Goal: Book appointment/travel/reservation

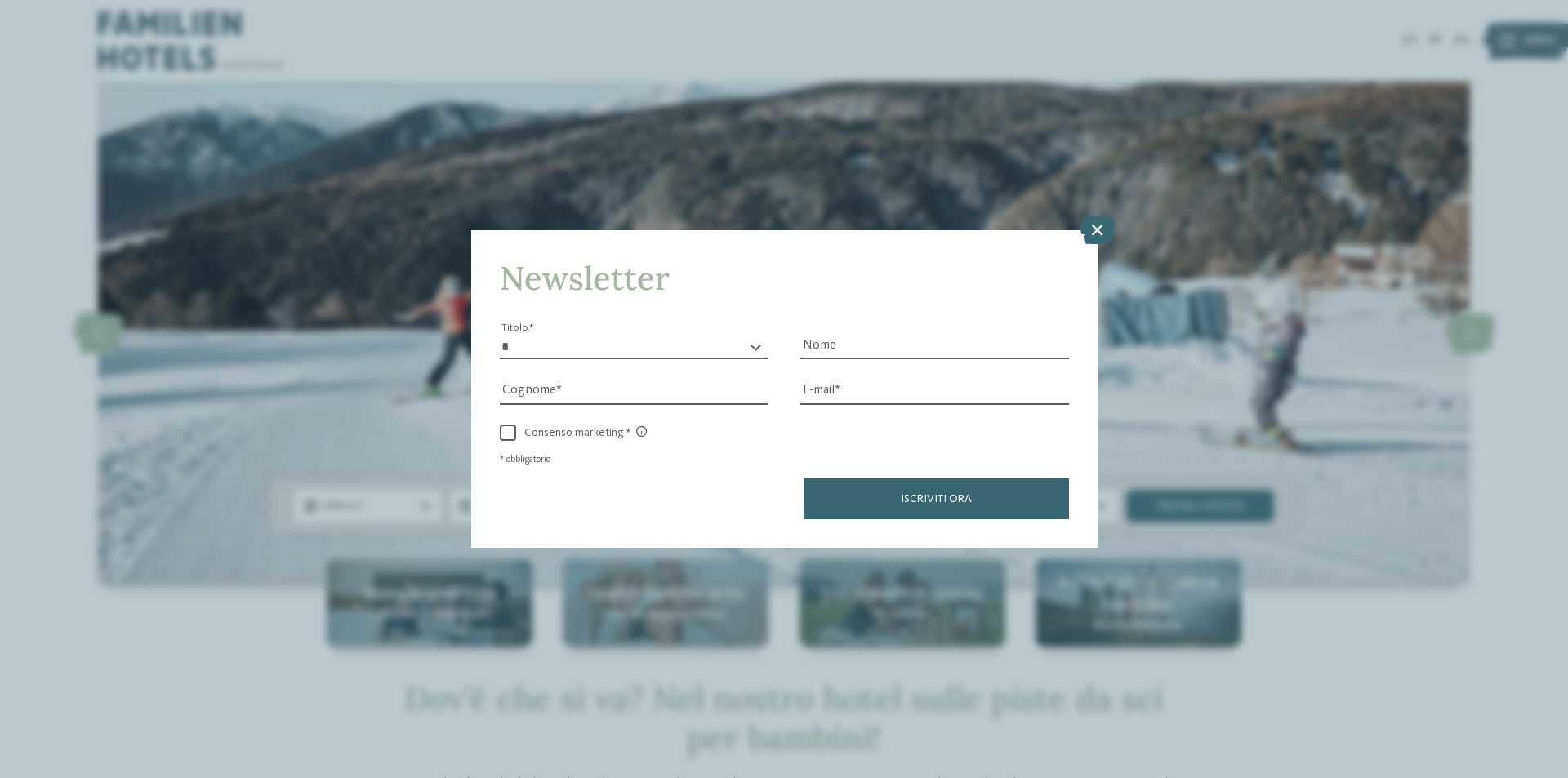
click at [1093, 242] on icon at bounding box center [1097, 230] width 35 height 29
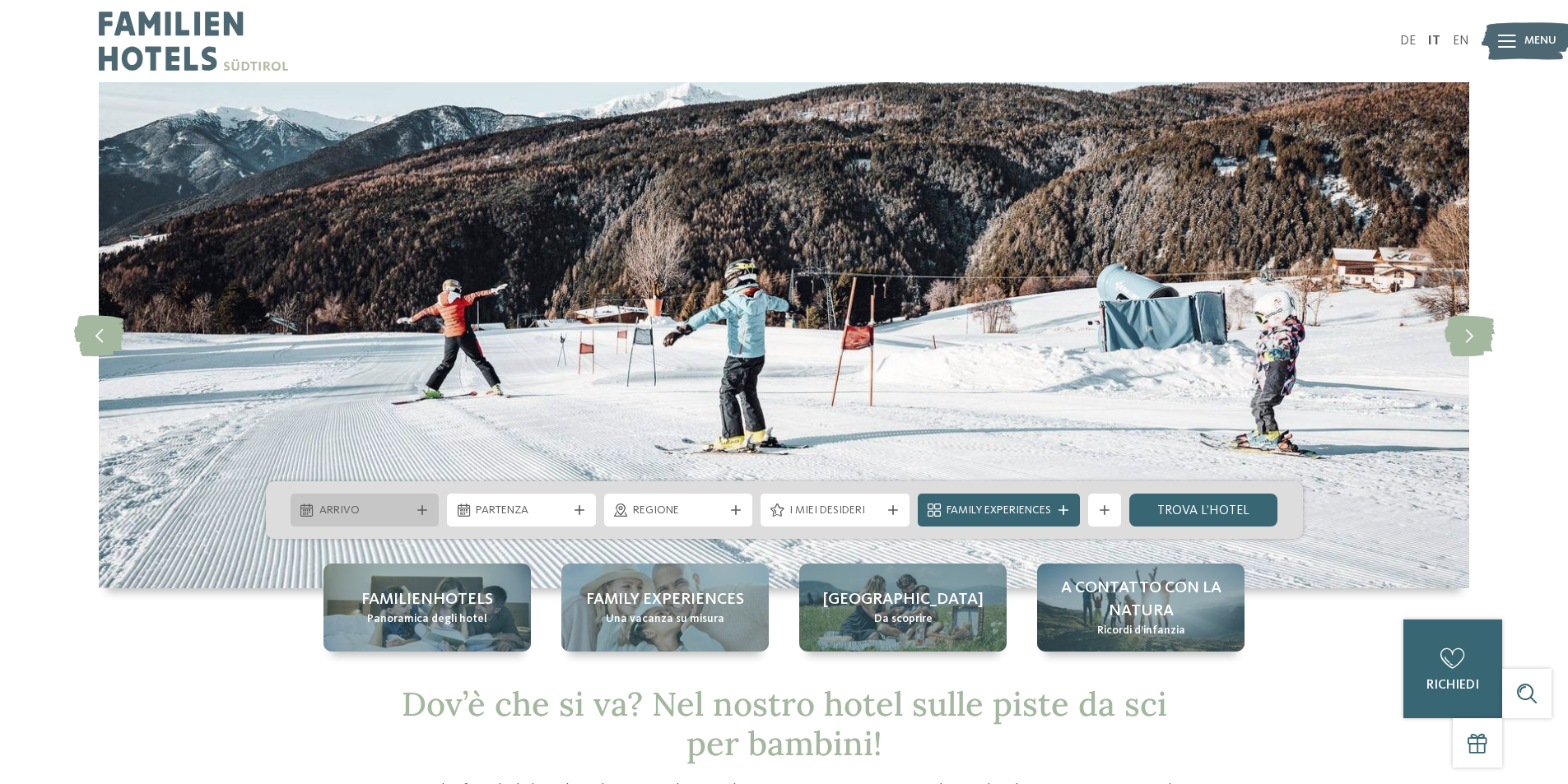
click at [424, 506] on icon at bounding box center [422, 510] width 10 height 10
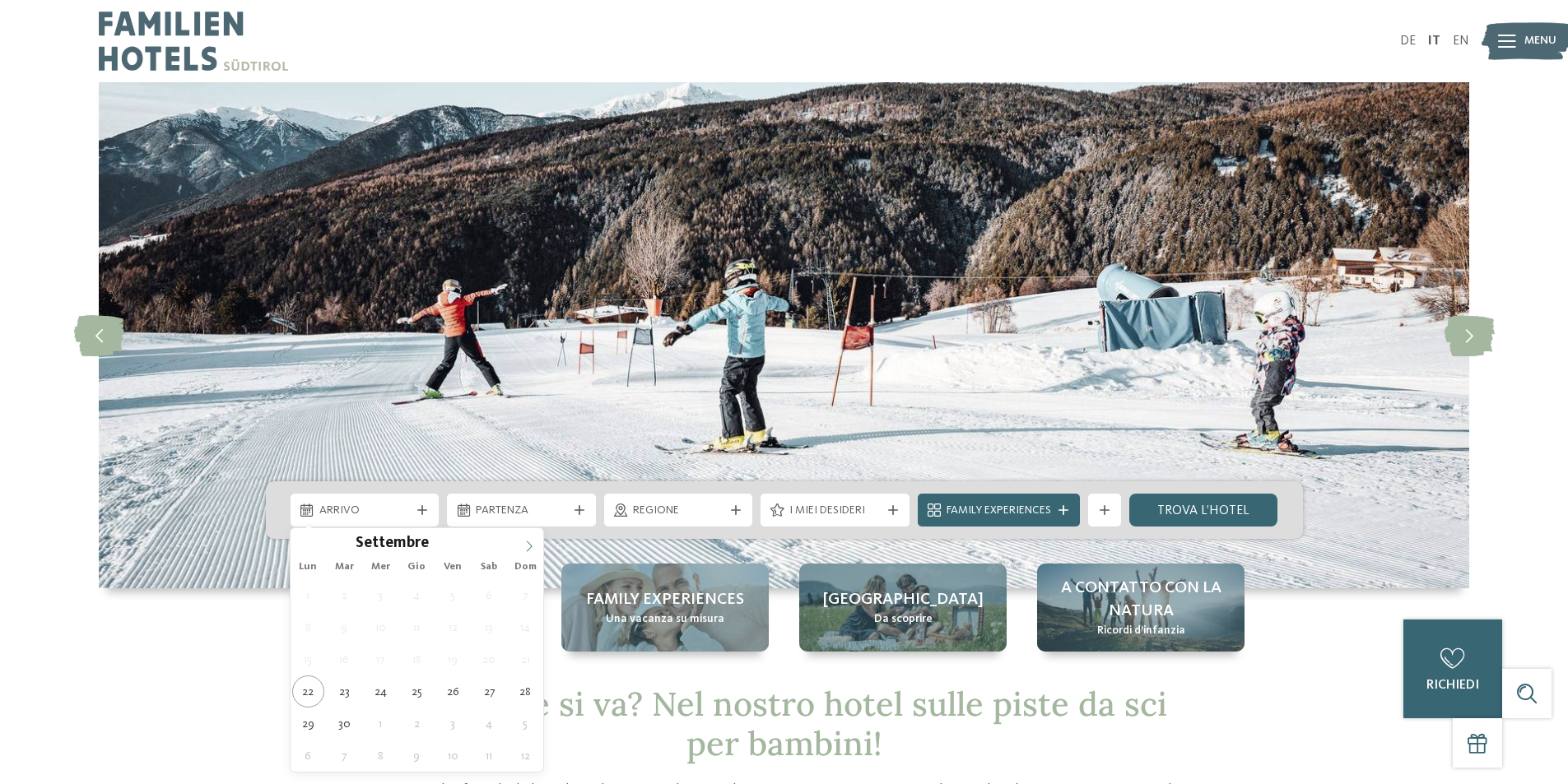
click at [530, 544] on icon at bounding box center [529, 546] width 11 height 11
click at [529, 544] on icon at bounding box center [529, 546] width 11 height 11
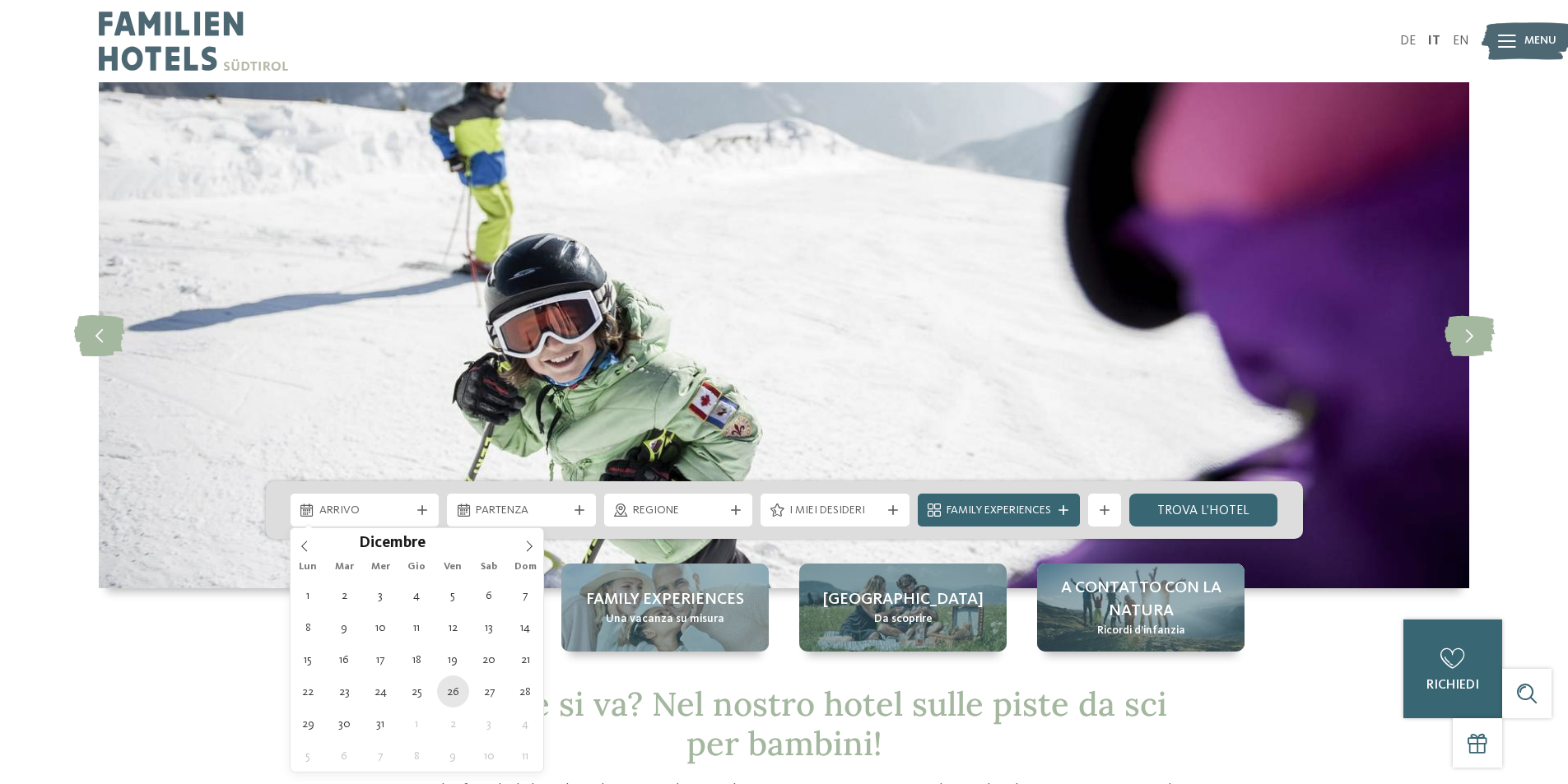
type div "[DATE]"
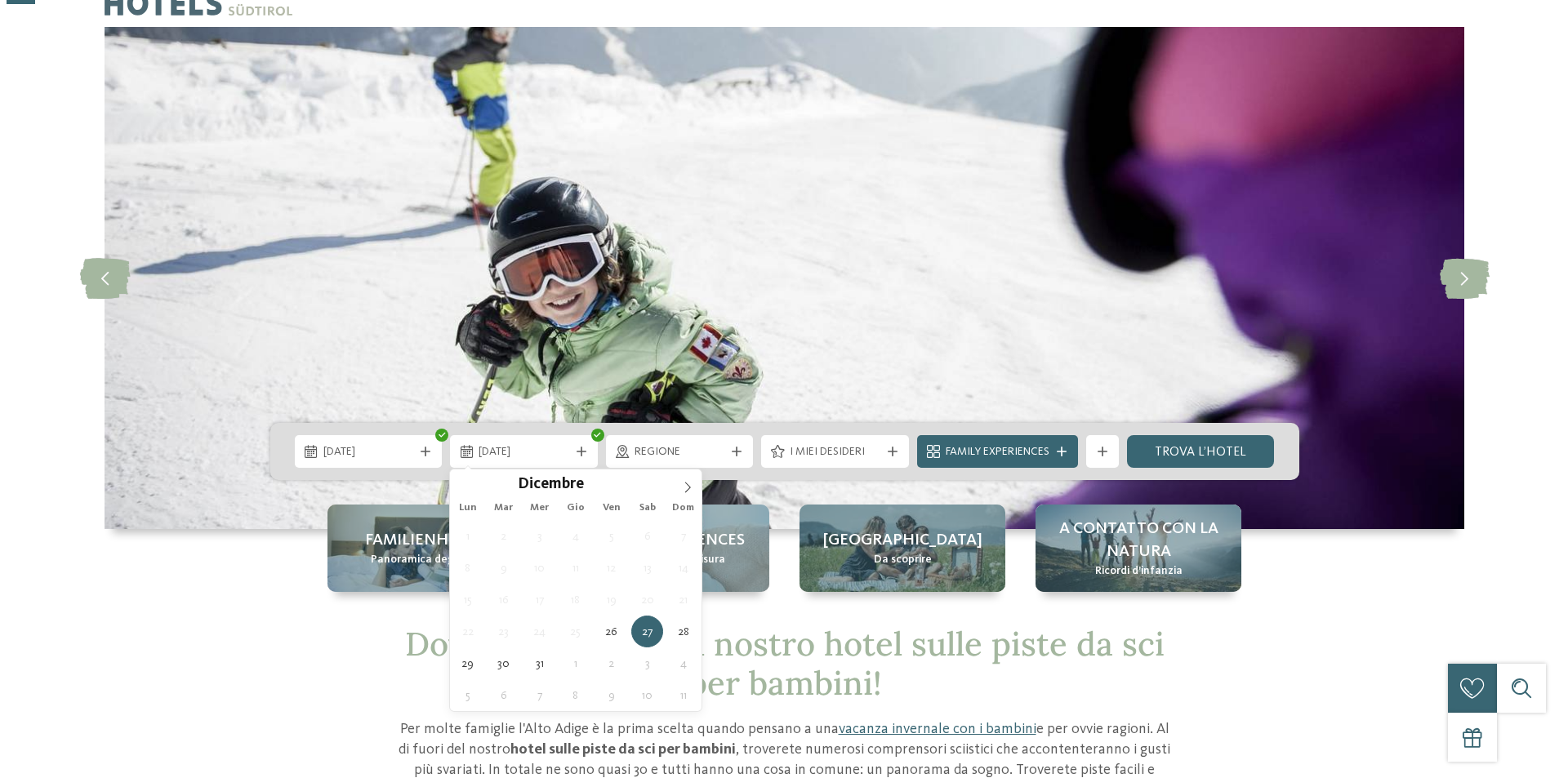
scroll to position [82, 0]
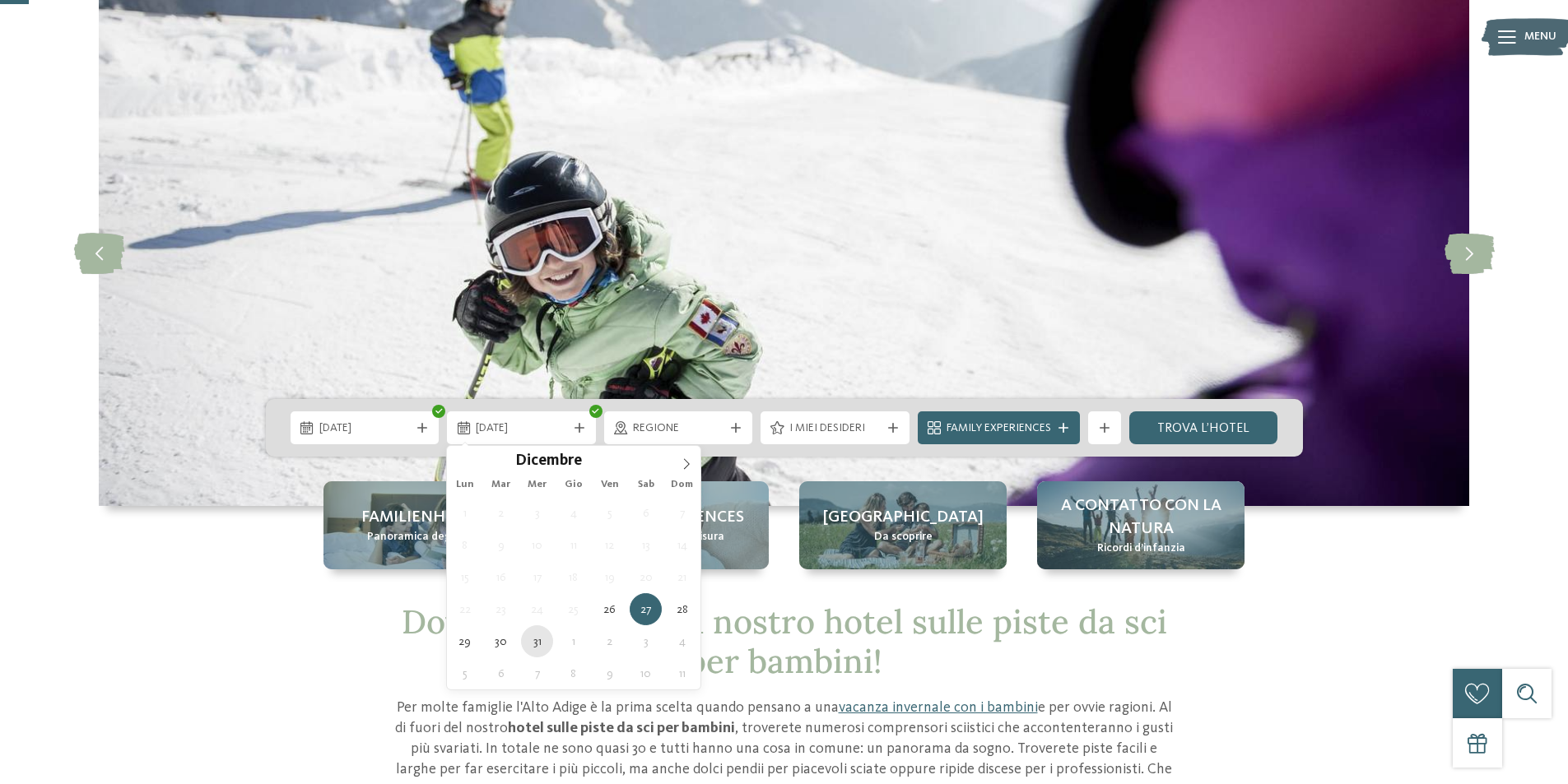
type div "[DATE]"
drag, startPoint x: 540, startPoint y: 641, endPoint x: 585, endPoint y: 586, distance: 71.1
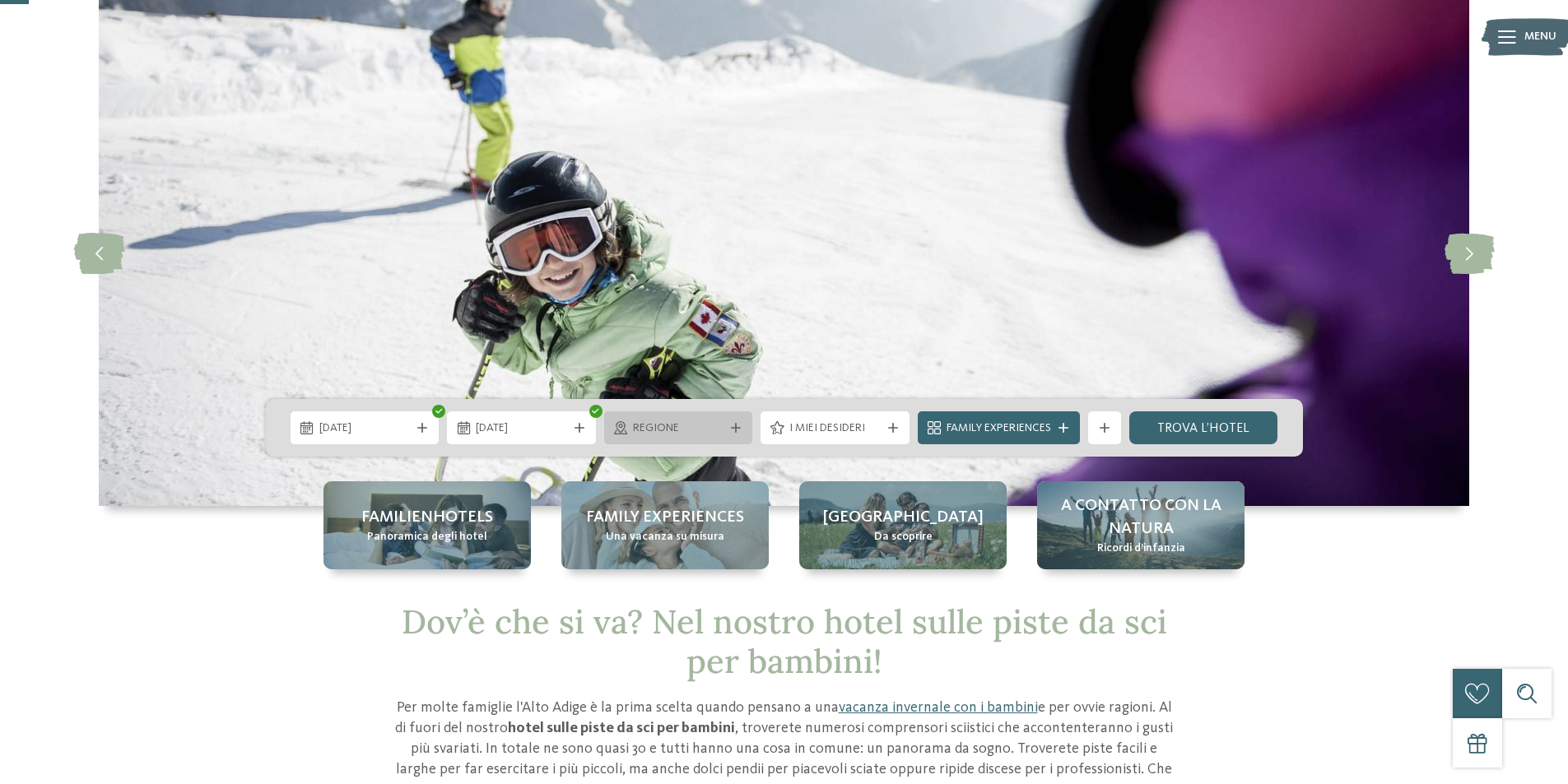
click at [742, 424] on div at bounding box center [735, 428] width 17 height 10
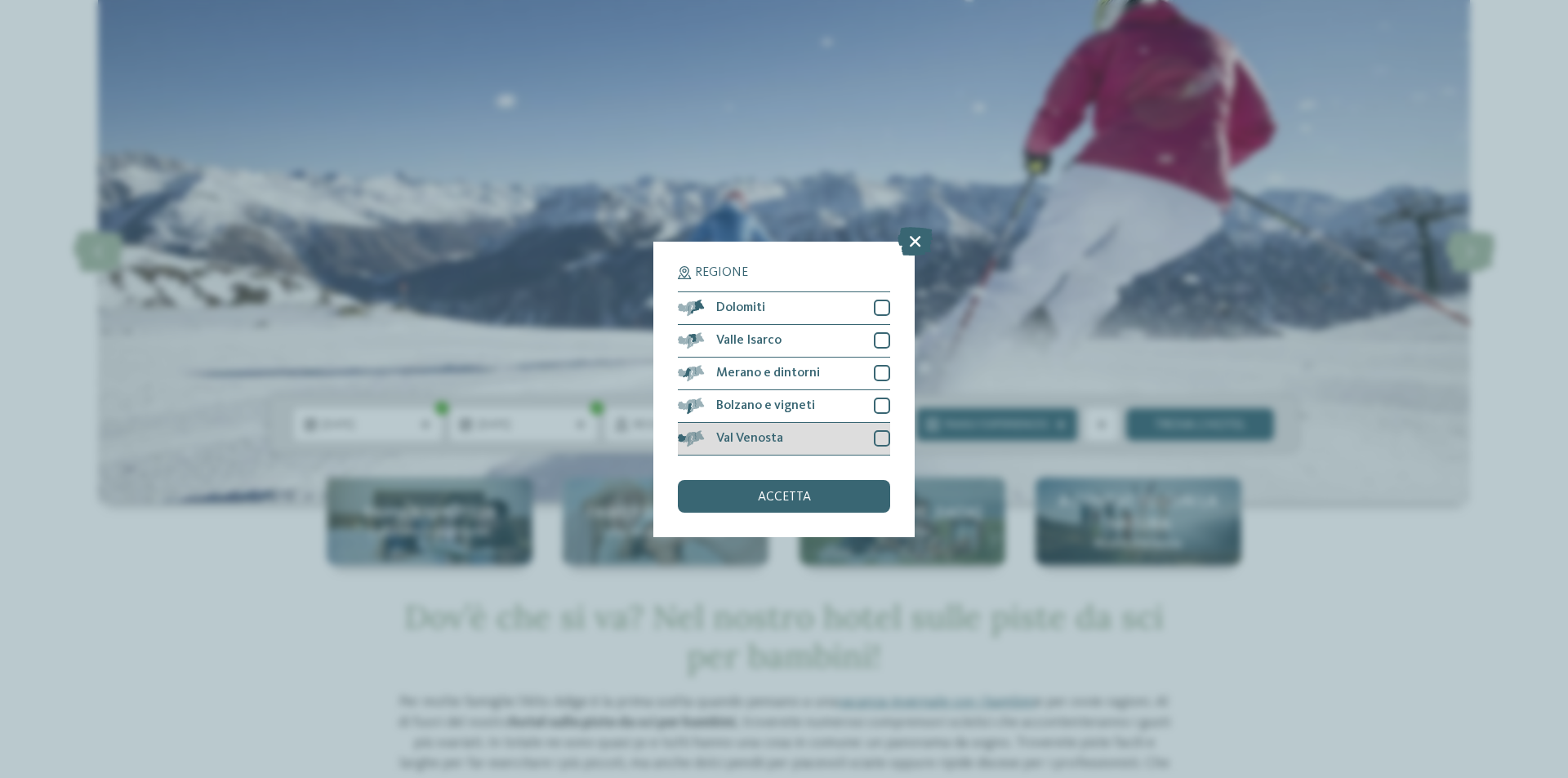
click at [878, 442] on div at bounding box center [881, 439] width 17 height 17
click at [883, 410] on div at bounding box center [881, 405] width 17 height 17
click at [883, 379] on div at bounding box center [881, 373] width 17 height 17
click at [877, 332] on div at bounding box center [881, 340] width 17 height 17
click at [881, 310] on div at bounding box center [881, 308] width 17 height 17
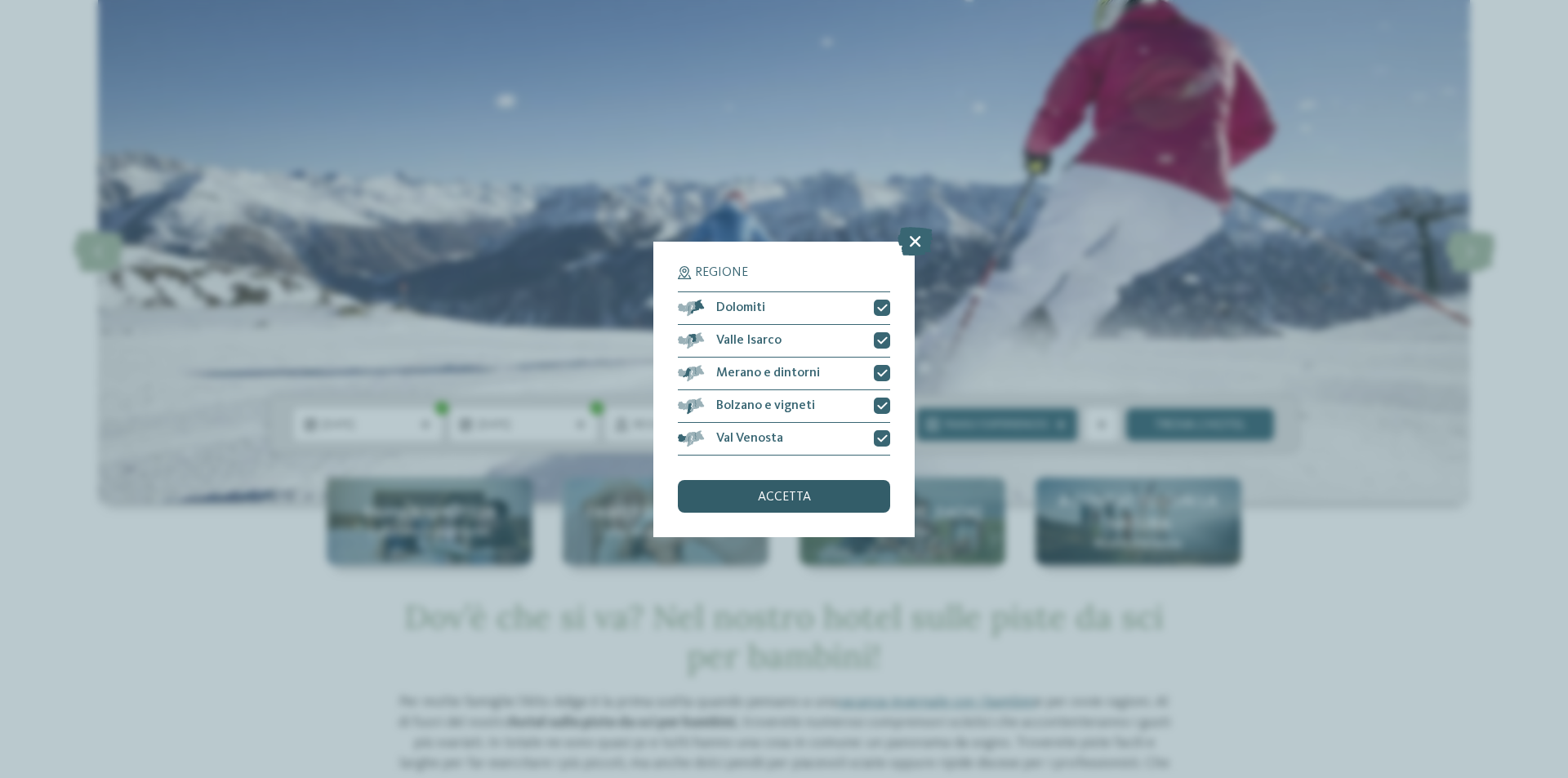
click at [805, 496] on span "accetta" at bounding box center [784, 497] width 53 height 13
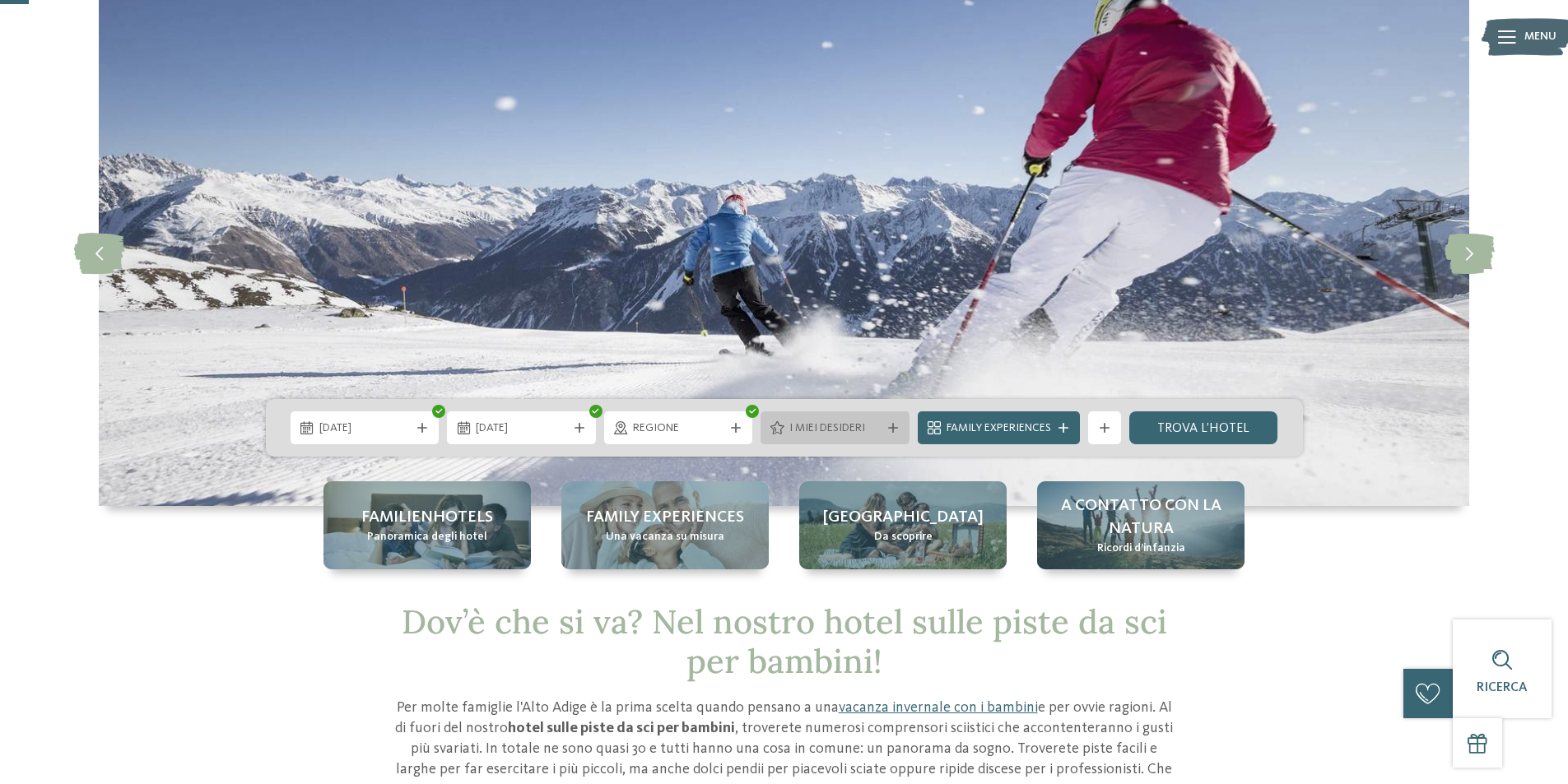
click at [828, 430] on span "I miei desideri" at bounding box center [834, 429] width 91 height 17
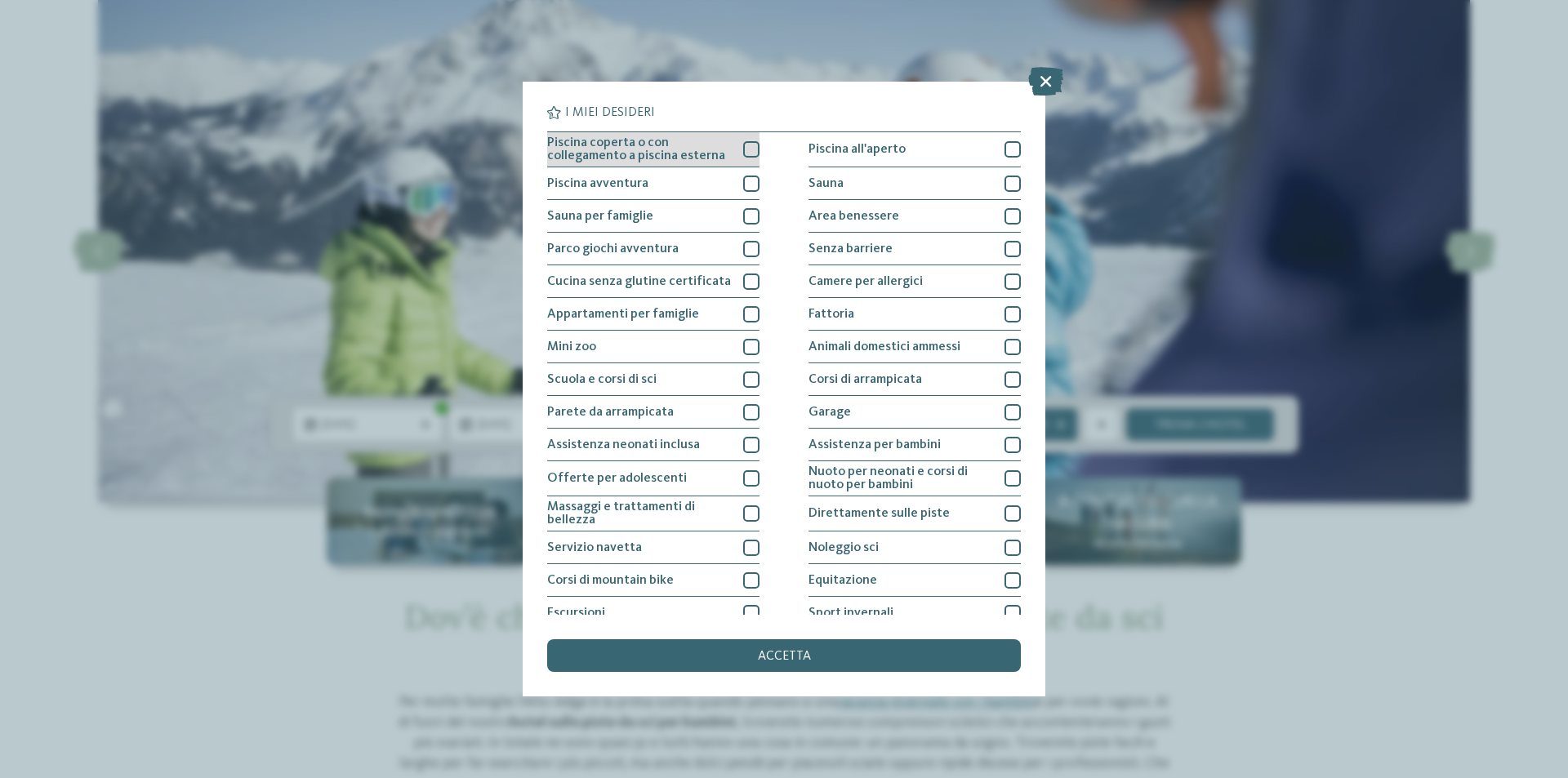
click at [601, 155] on span "Piscina coperta o con collegamento a piscina esterna" at bounding box center [639, 149] width 184 height 26
click at [601, 154] on span "Piscina coperta o con collegamento a piscina esterna" at bounding box center [639, 149] width 184 height 26
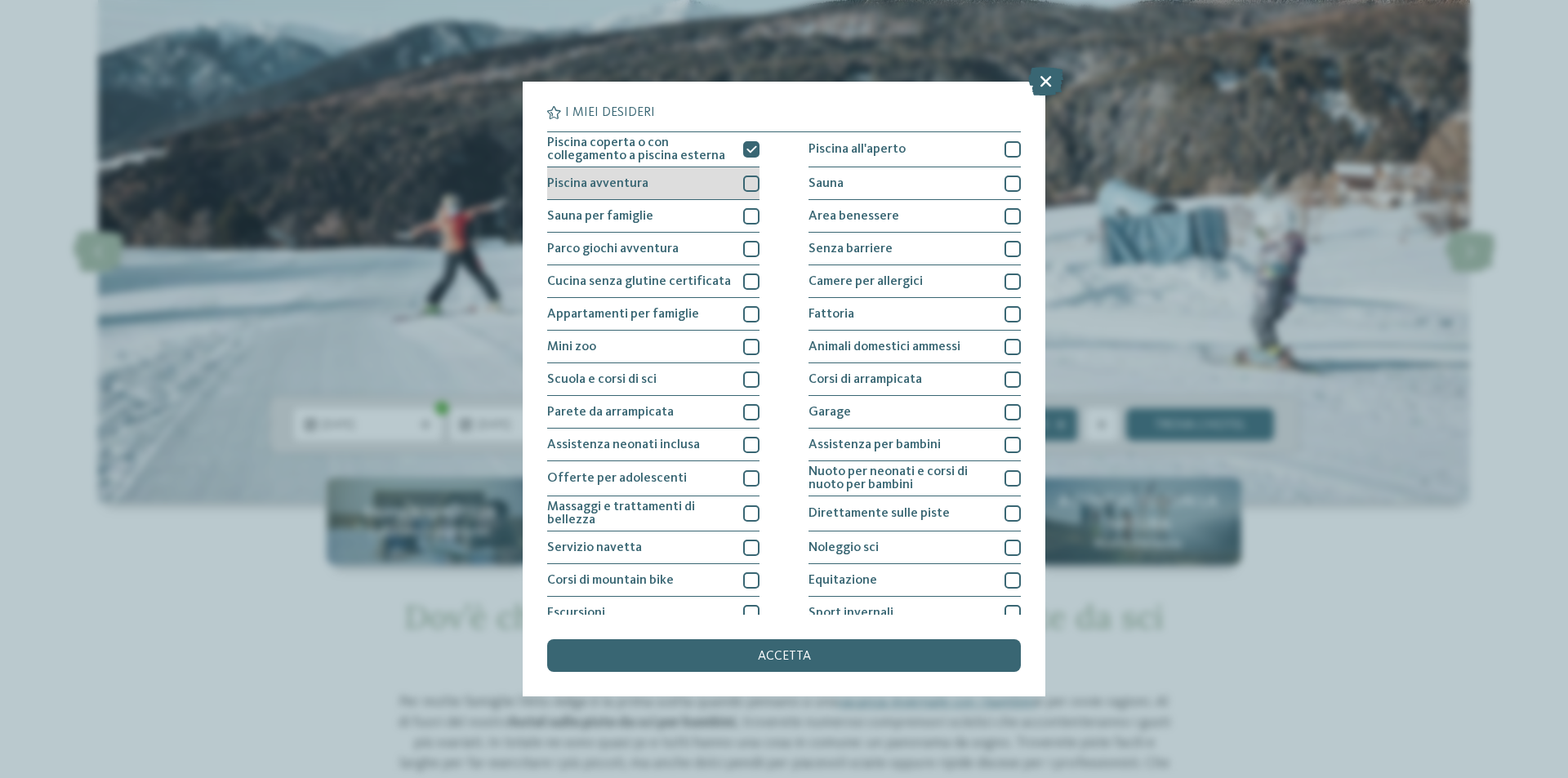
click at [596, 182] on span "Piscina avventura" at bounding box center [597, 183] width 101 height 13
click at [592, 216] on span "Sauna per famiglie" at bounding box center [600, 216] width 106 height 13
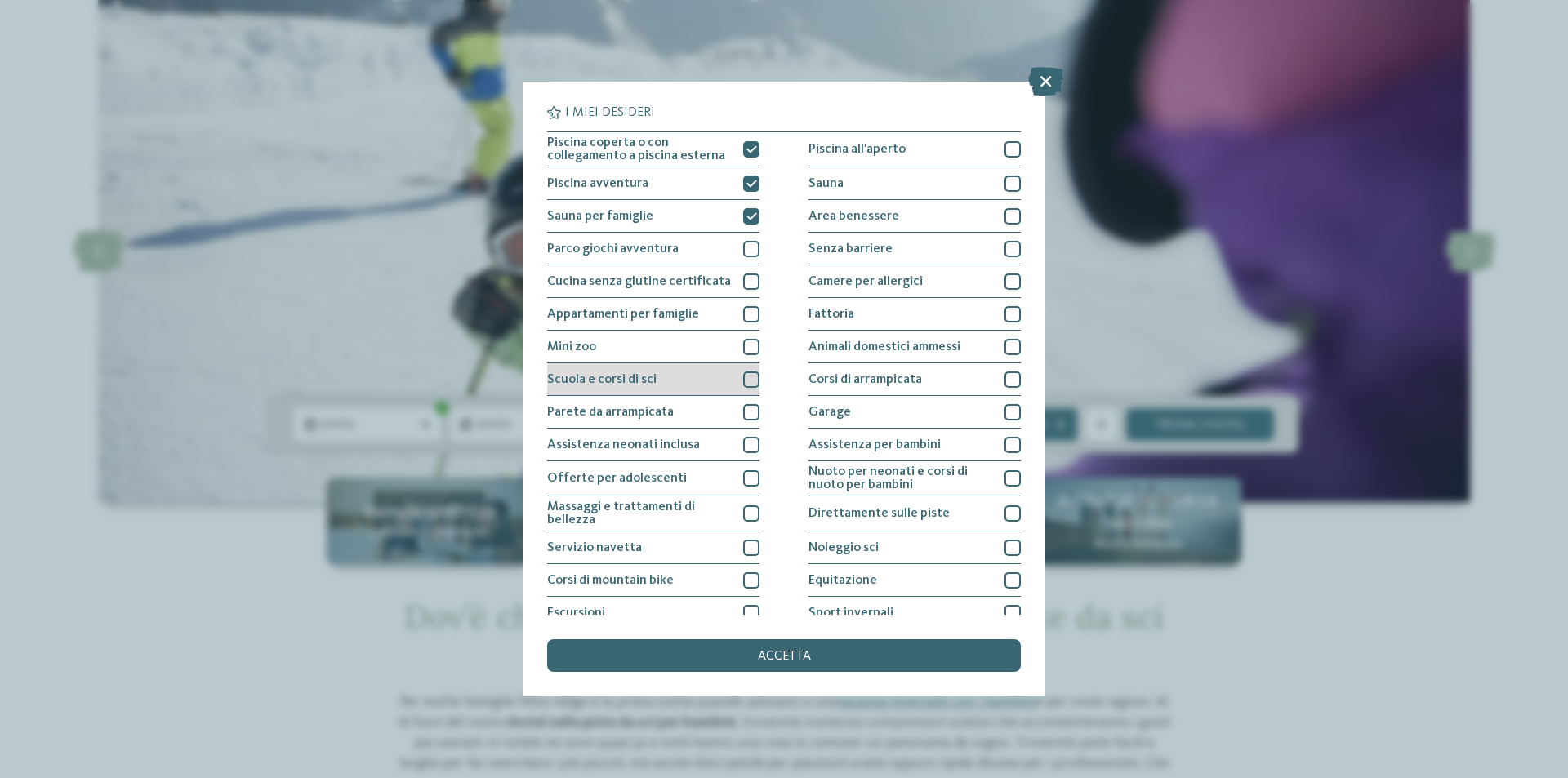
click at [596, 383] on span "Scuola e corsi di sci" at bounding box center [602, 380] width 110 height 13
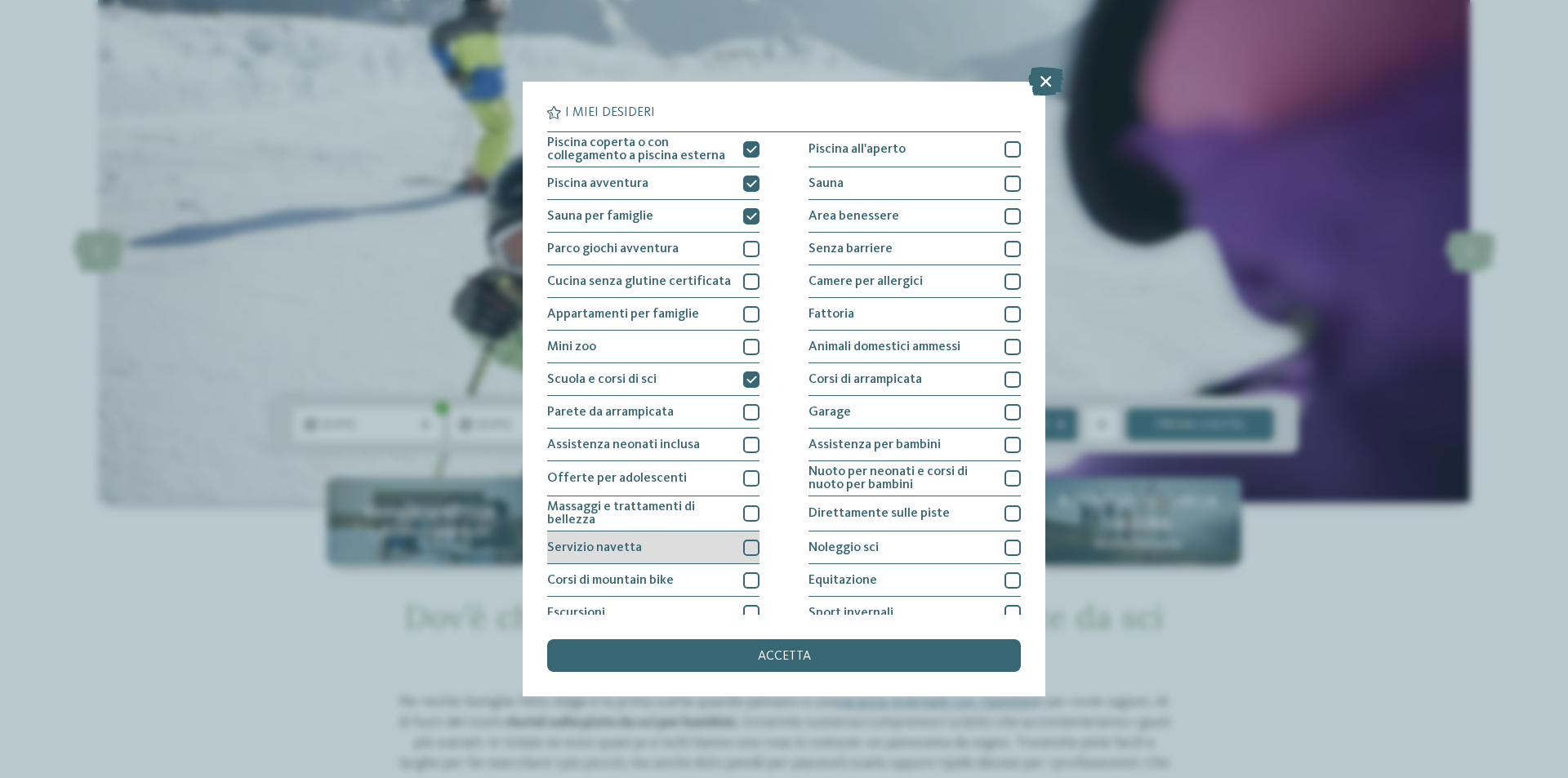
scroll to position [80, 0]
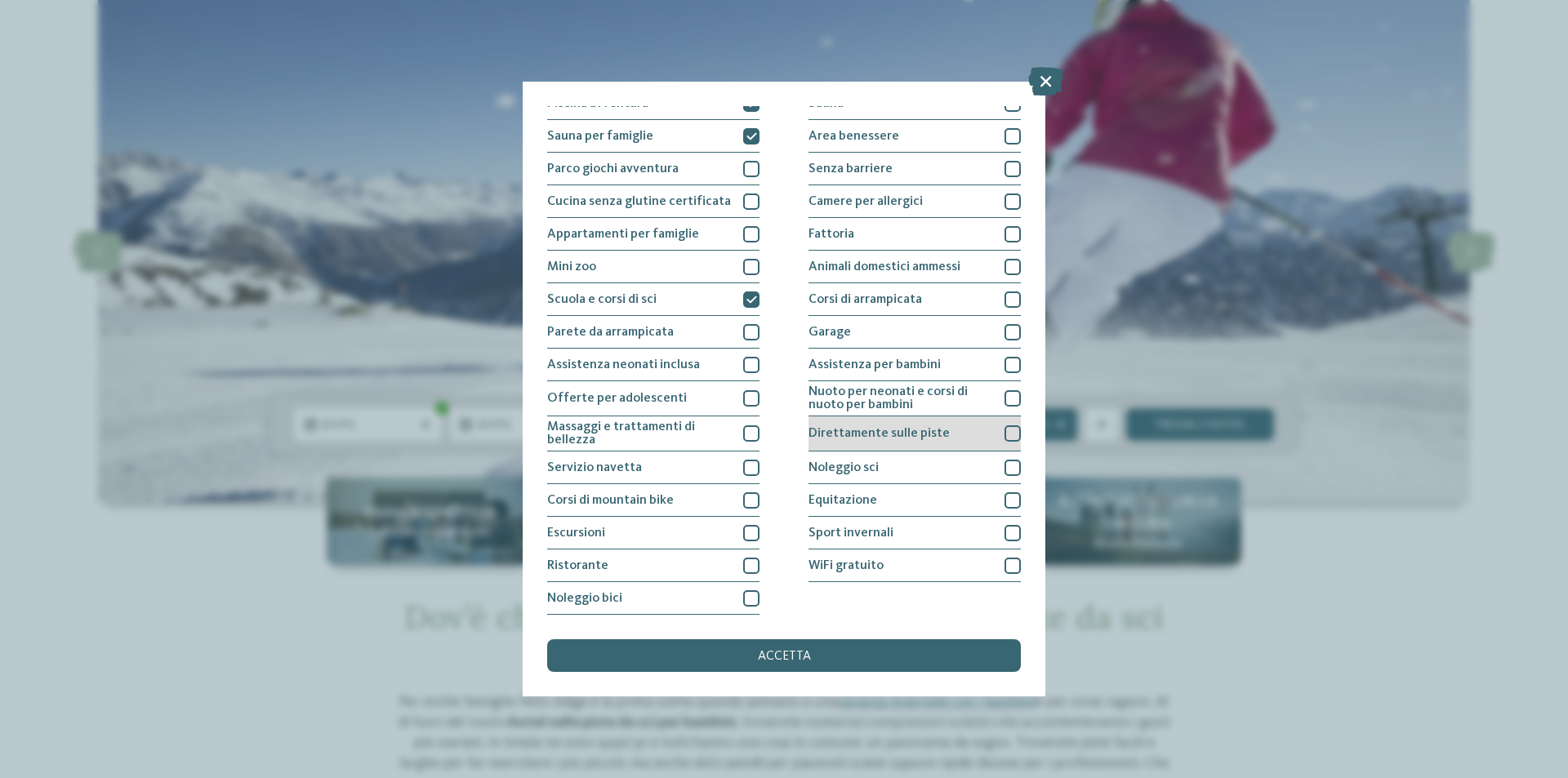
click at [904, 446] on div "Direttamente sulle piste" at bounding box center [915, 434] width 212 height 35
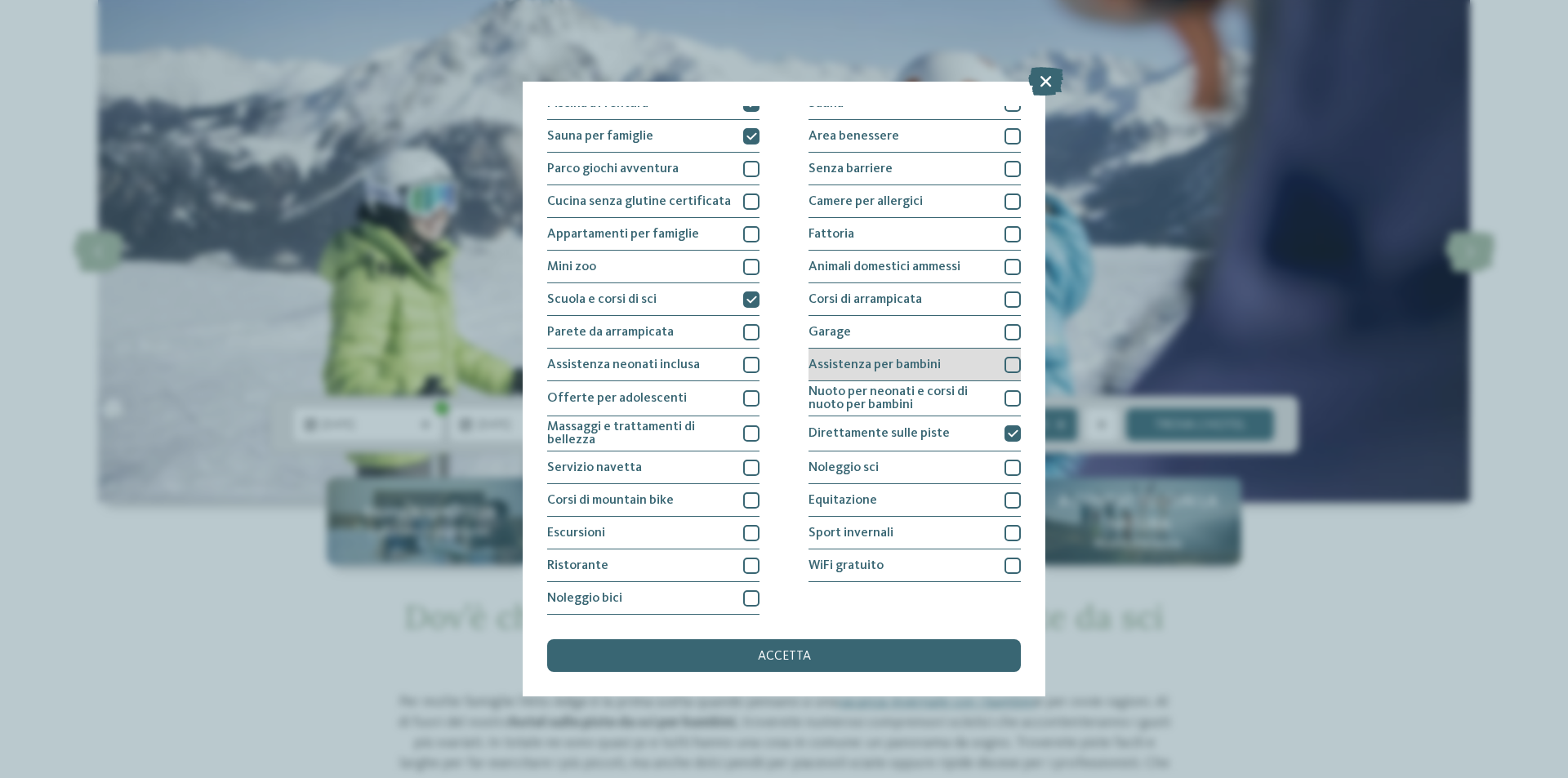
click at [1004, 364] on div at bounding box center [1012, 365] width 17 height 17
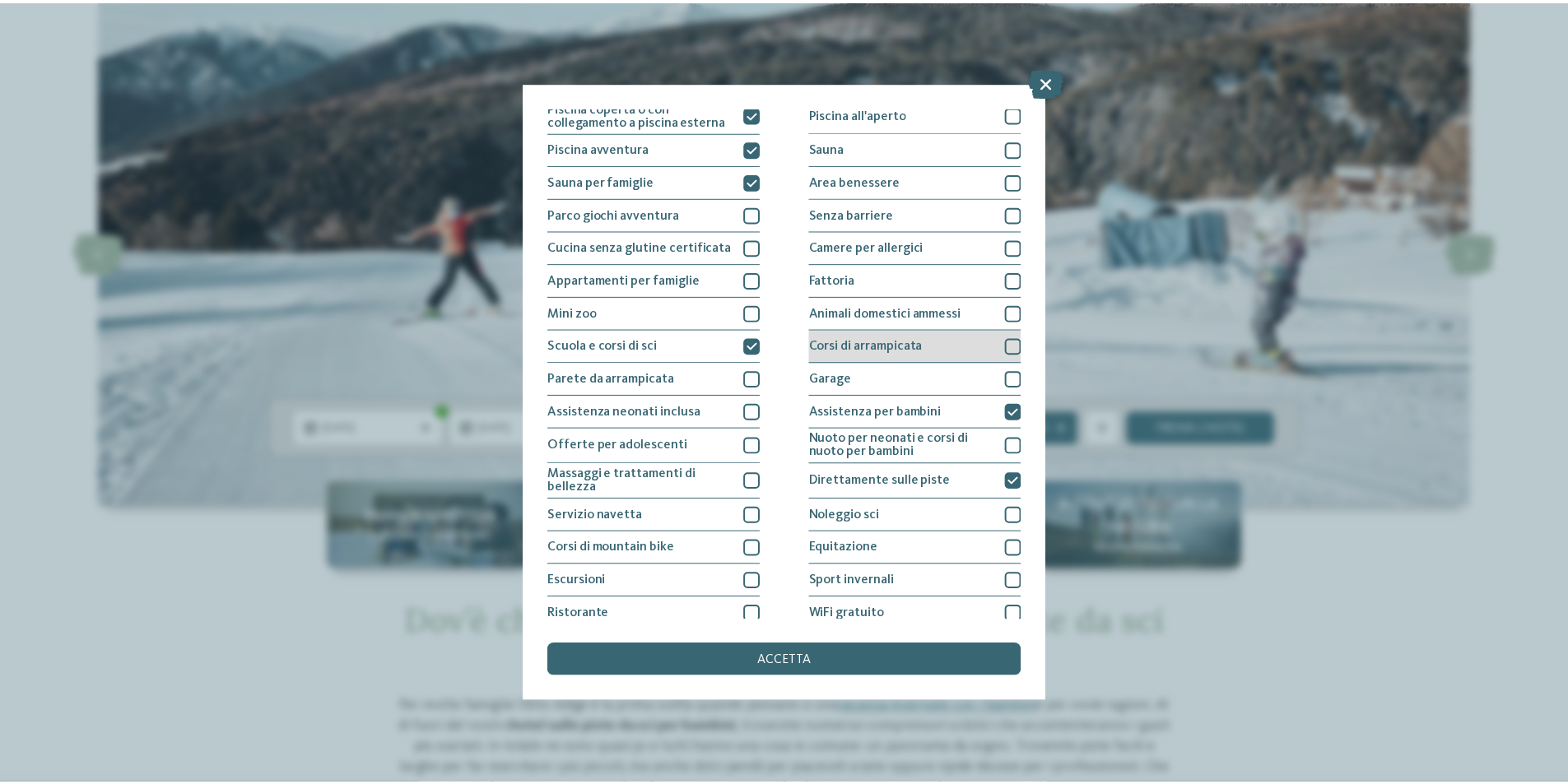
scroll to position [0, 0]
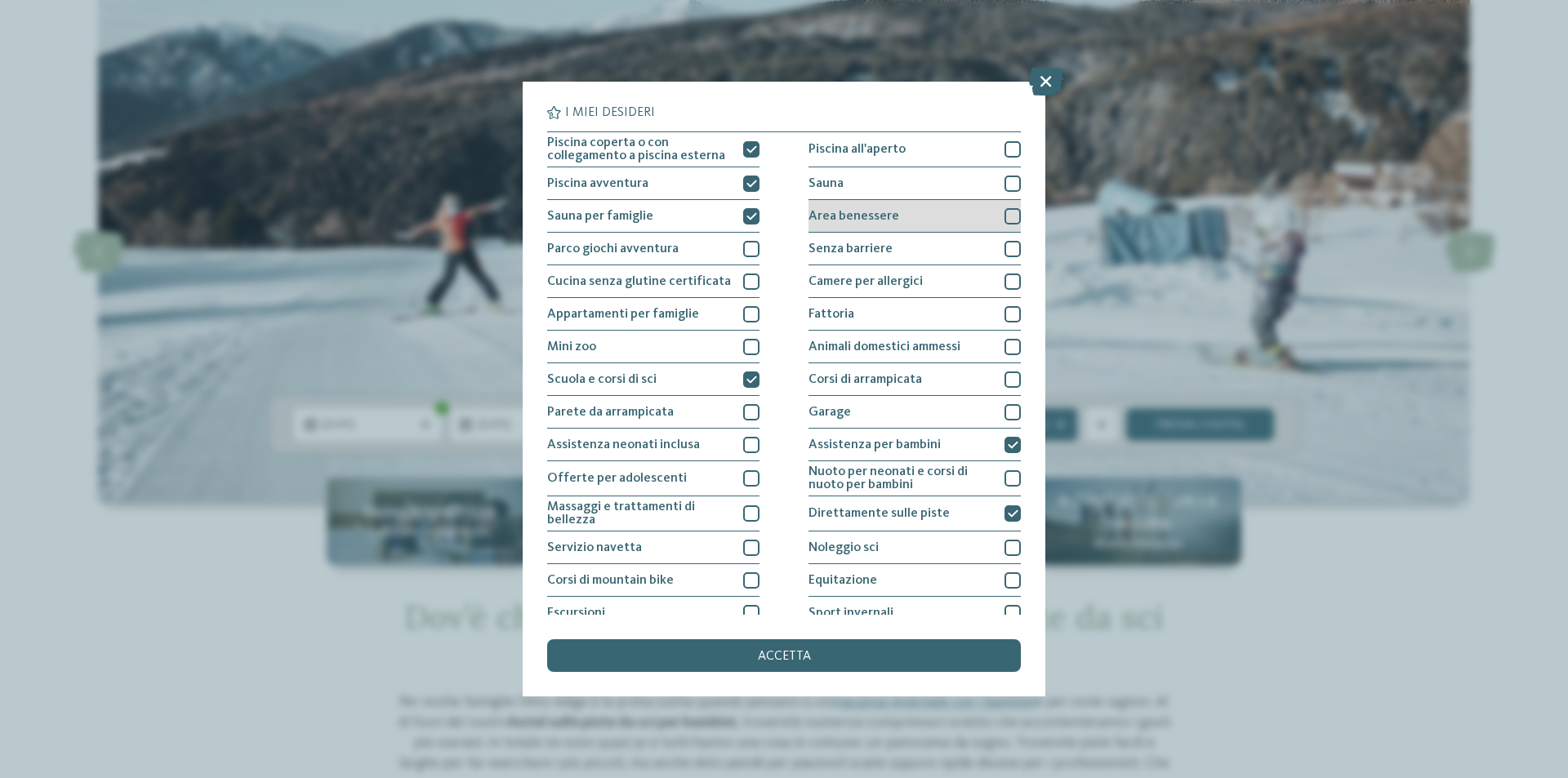
click at [895, 216] on div "Area benessere" at bounding box center [915, 216] width 212 height 32
click at [882, 189] on div "Sauna" at bounding box center [915, 183] width 212 height 32
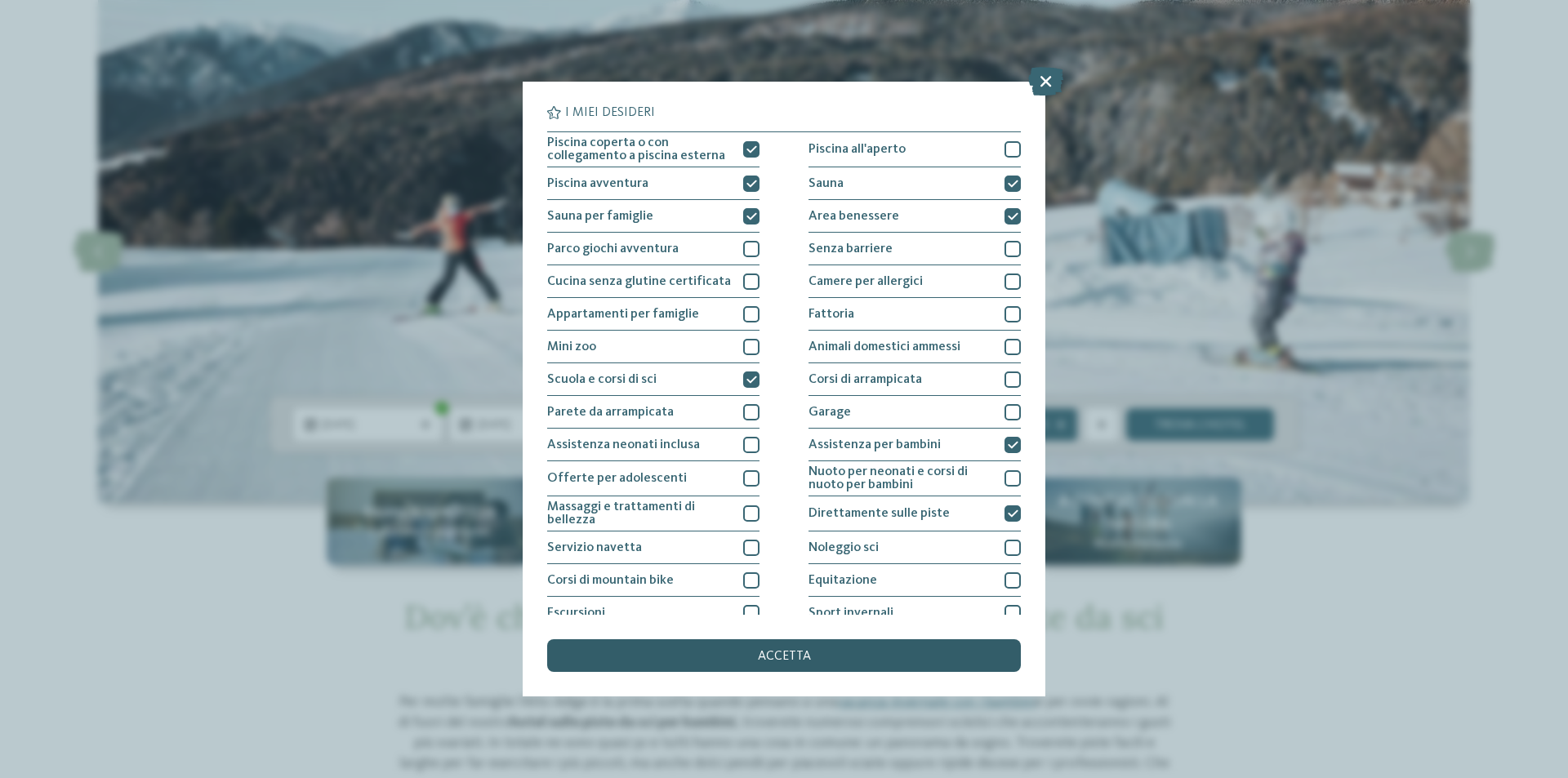
click at [803, 647] on div "accetta" at bounding box center [784, 655] width 474 height 32
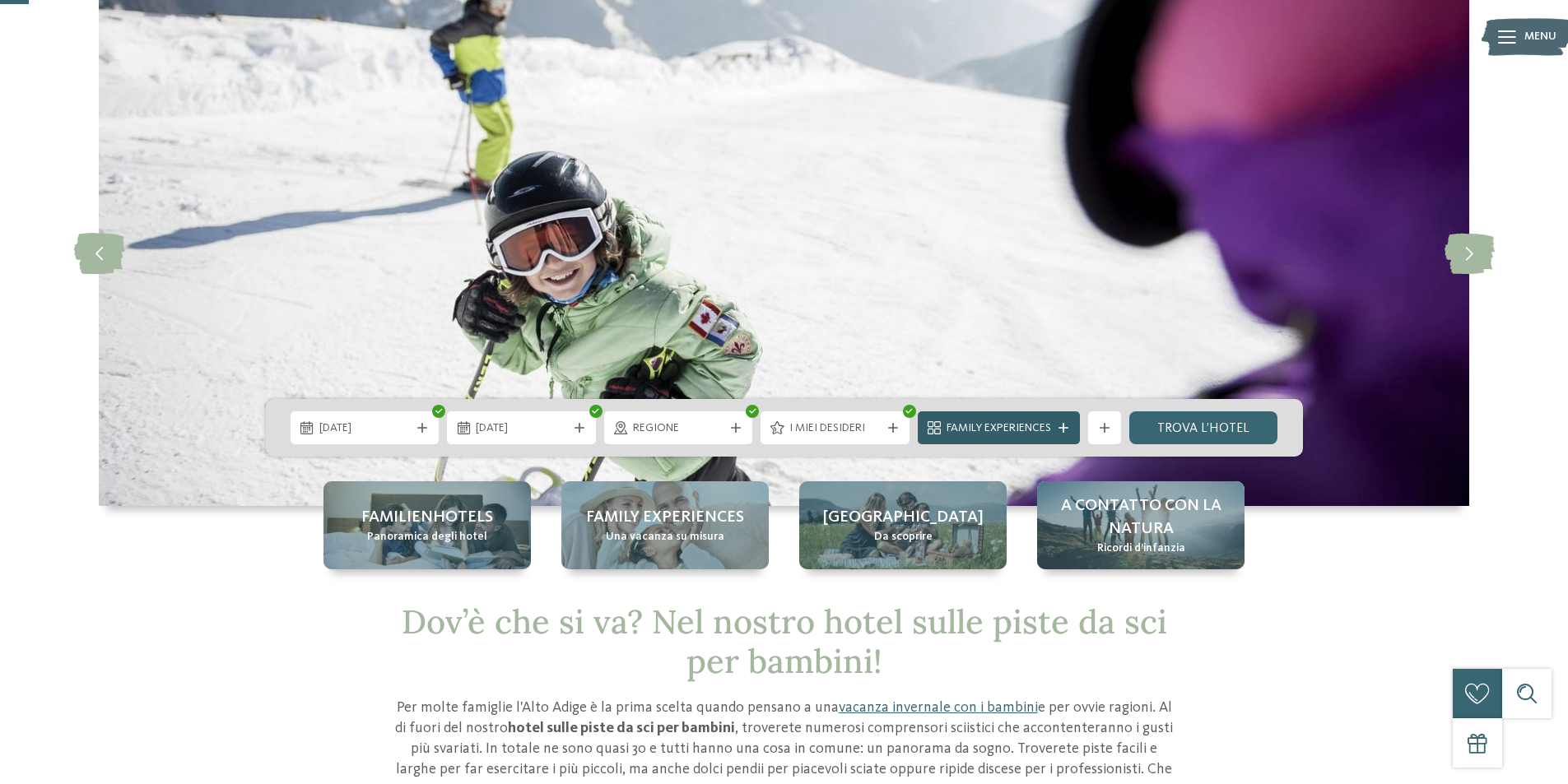
click at [1016, 421] on span "Family Experiences" at bounding box center [999, 429] width 104 height 17
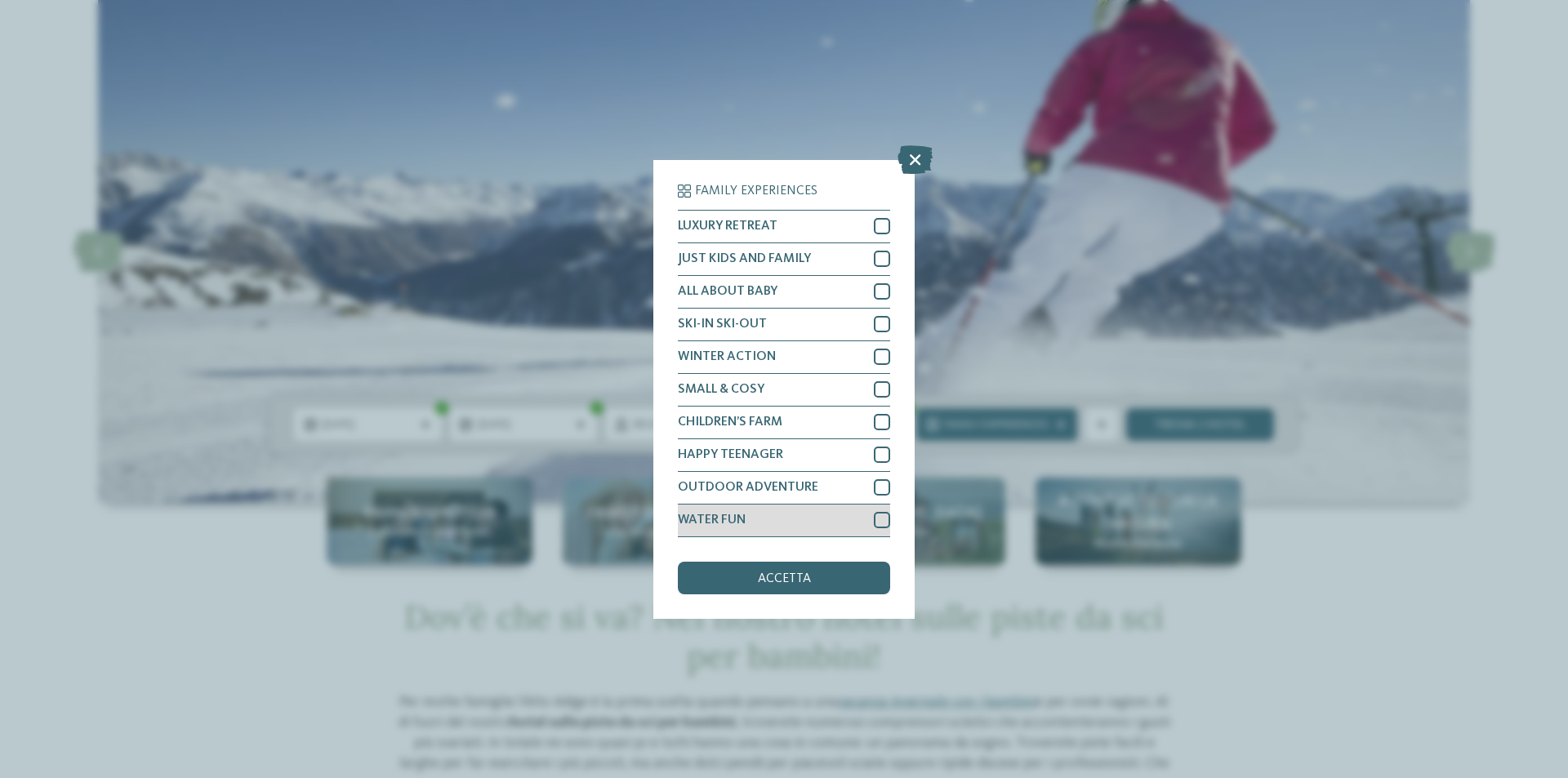
click at [728, 516] on span "WATER FUN" at bounding box center [711, 520] width 68 height 13
click at [709, 330] on span "SKI-IN SKI-OUT" at bounding box center [722, 324] width 89 height 13
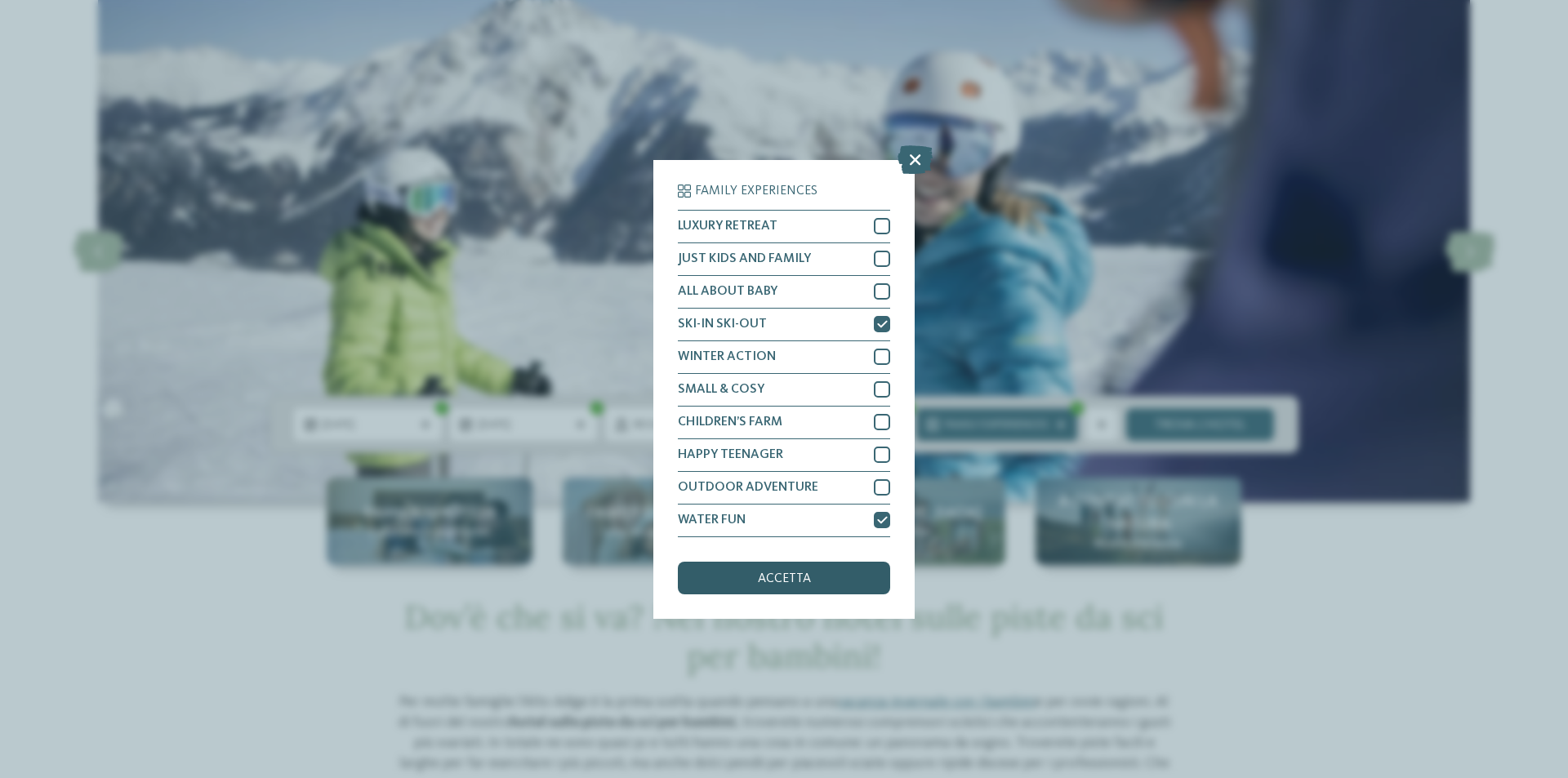
click at [790, 575] on span "accetta" at bounding box center [784, 579] width 53 height 13
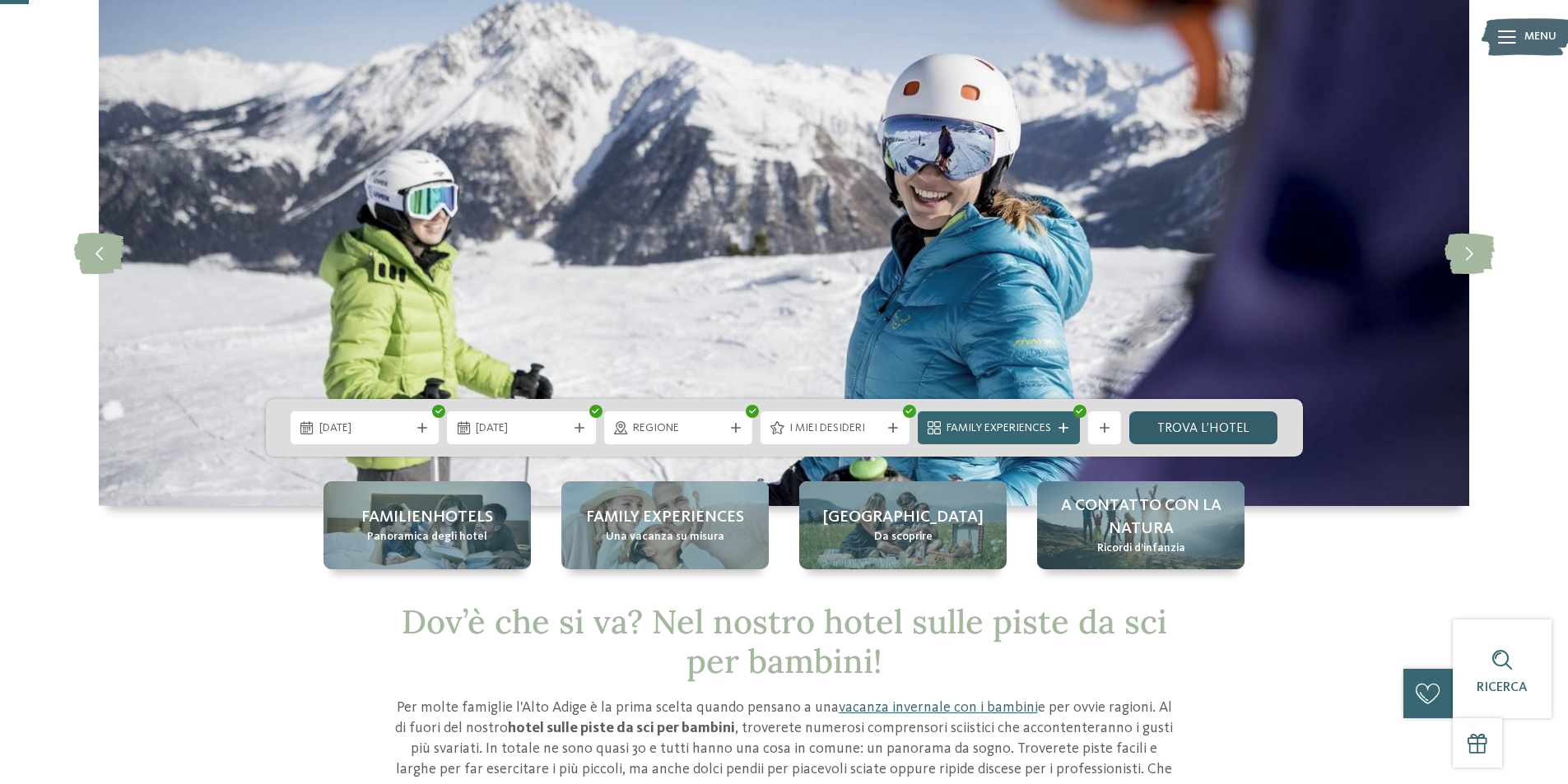
click at [1222, 431] on link "trova l’hotel" at bounding box center [1203, 428] width 149 height 33
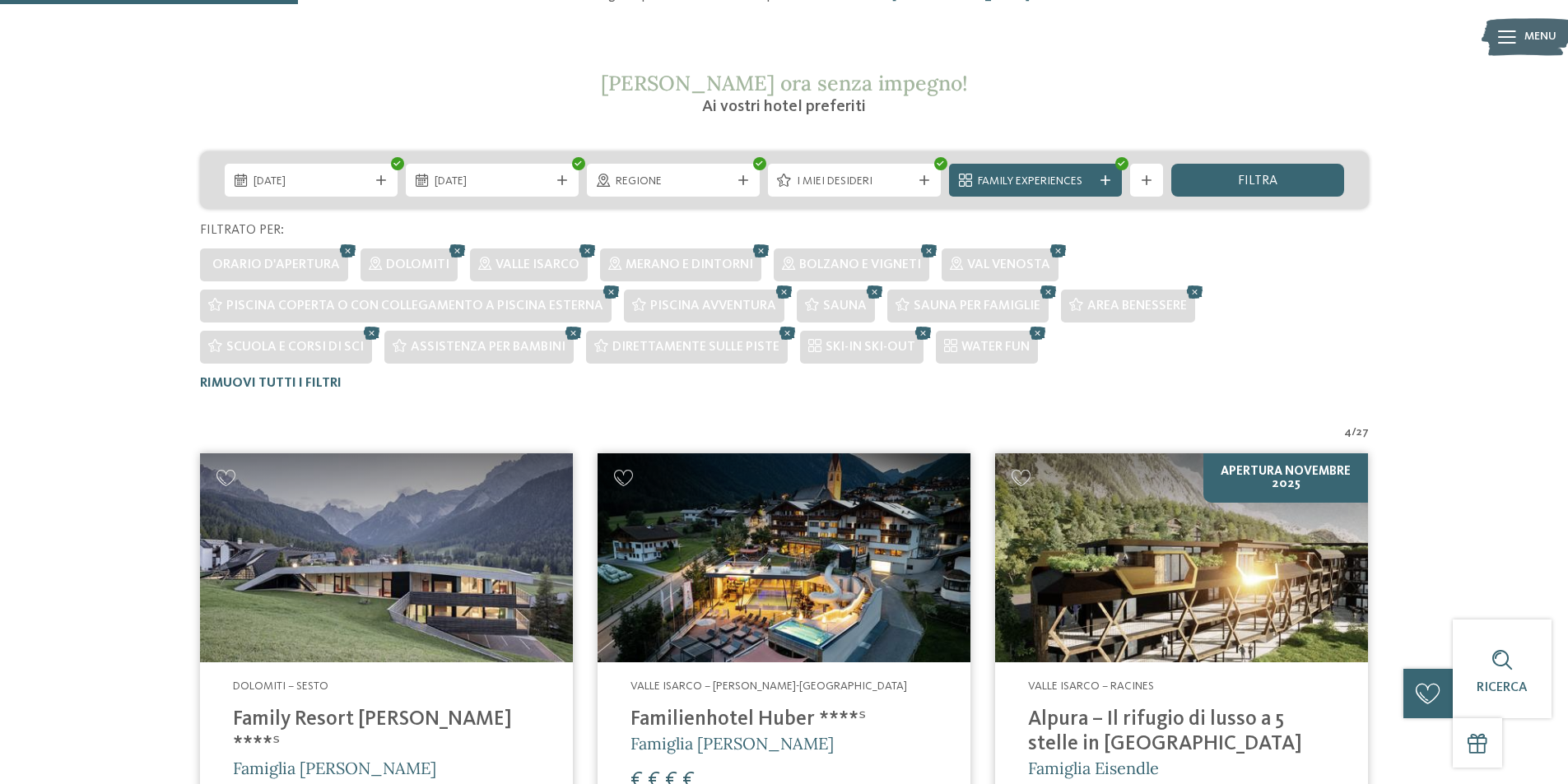
scroll to position [46, 0]
